Goal: Information Seeking & Learning: Learn about a topic

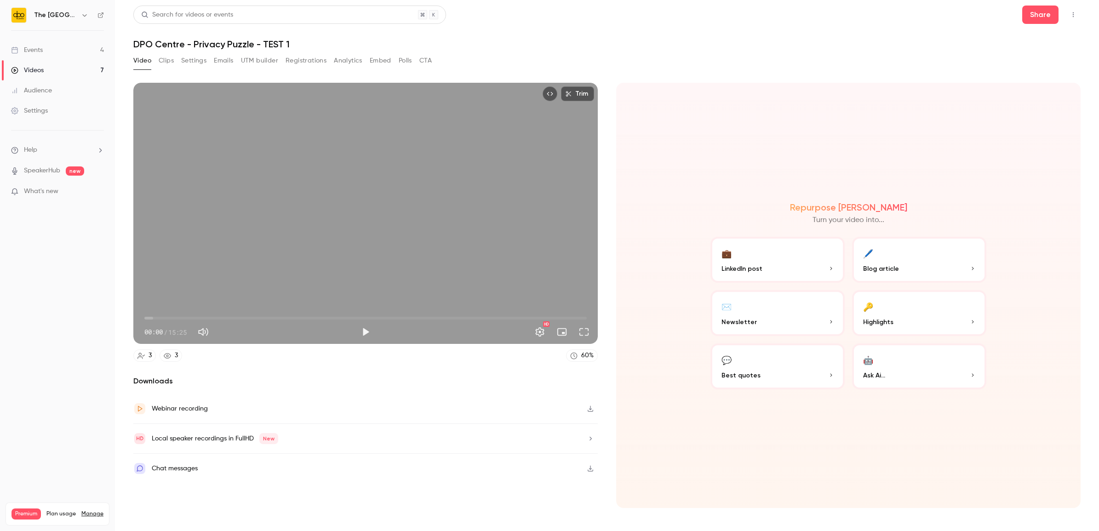
click at [54, 49] on link "Events 4" at bounding box center [57, 50] width 115 height 20
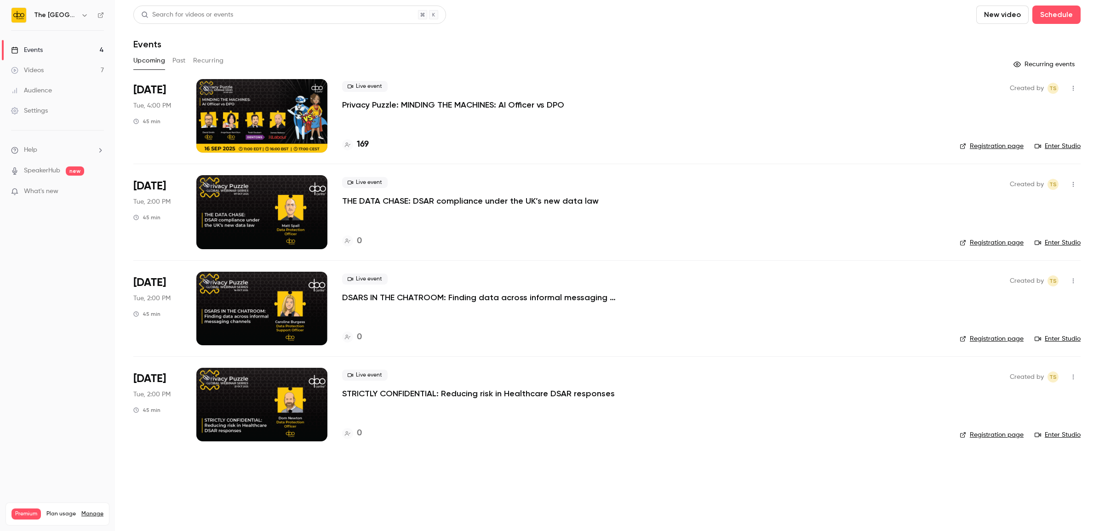
click at [474, 196] on p "THE DATA CHASE: DSAR compliance under the UK’s new data law" at bounding box center [470, 200] width 257 height 11
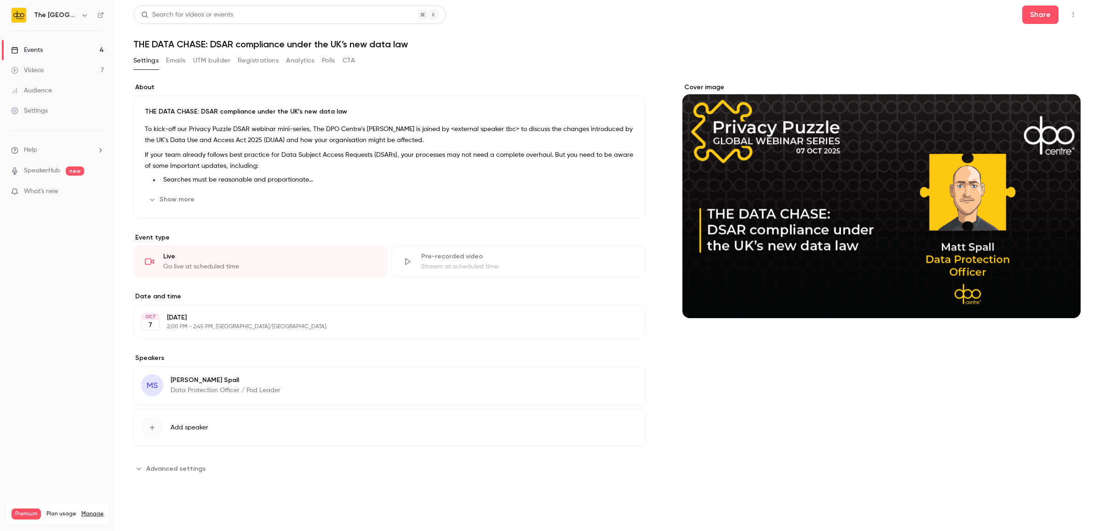
click at [172, 60] on button "Emails" at bounding box center [175, 60] width 19 height 15
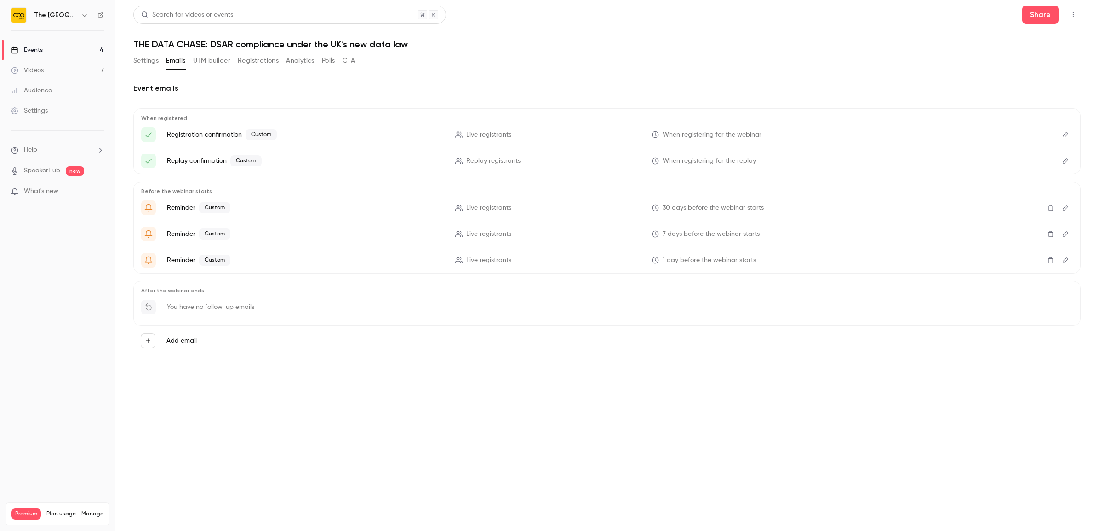
click at [135, 59] on button "Settings" at bounding box center [145, 60] width 25 height 15
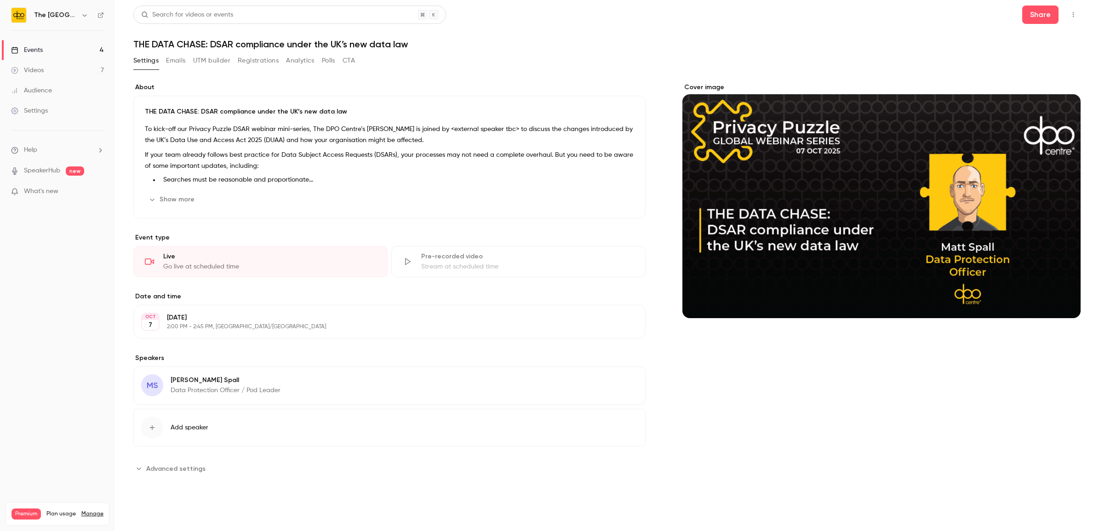
click at [186, 198] on button "Show more" at bounding box center [172, 199] width 55 height 15
